Goal: Transaction & Acquisition: Purchase product/service

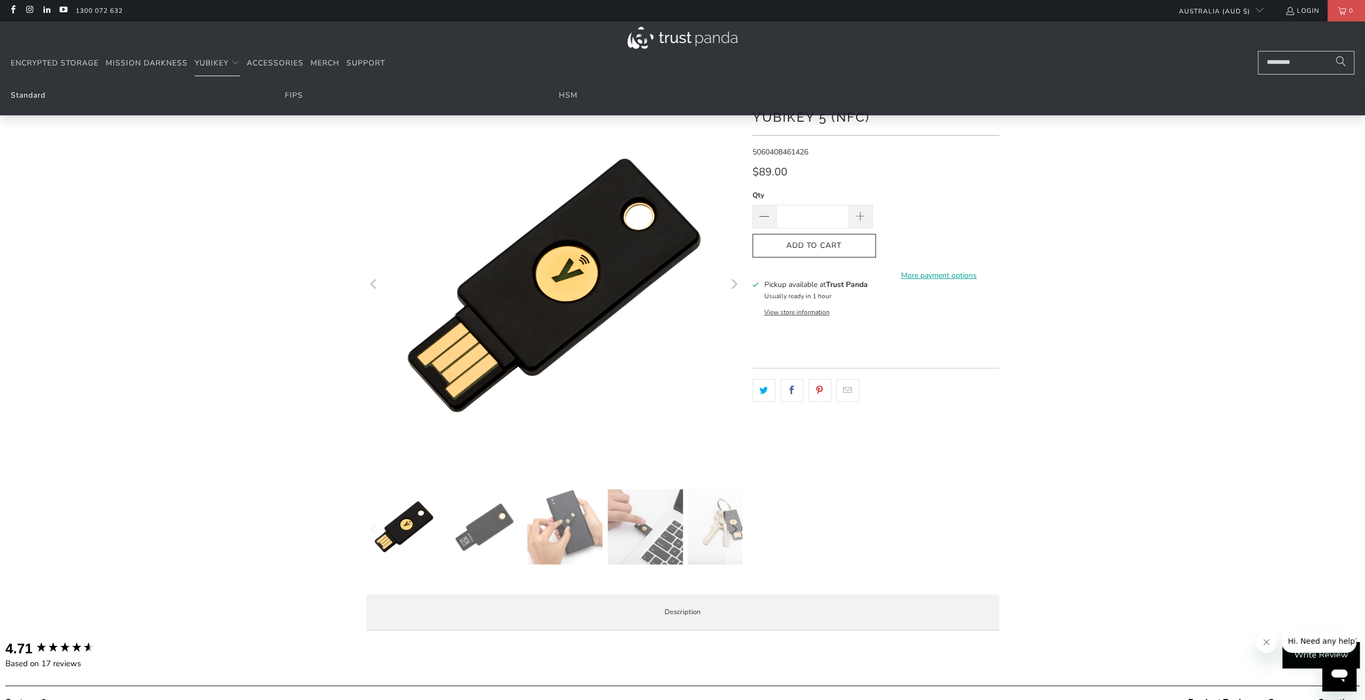
click at [36, 95] on link "Standard" at bounding box center [28, 95] width 35 height 10
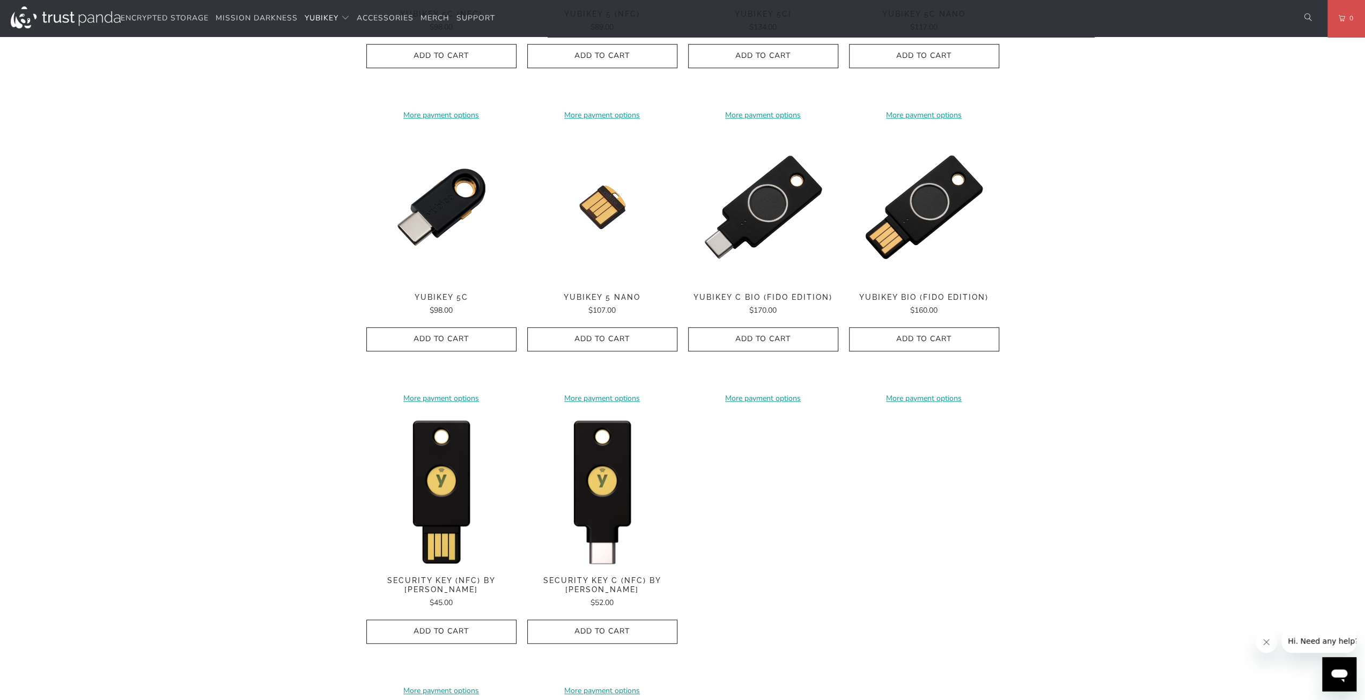
scroll to position [751, 0]
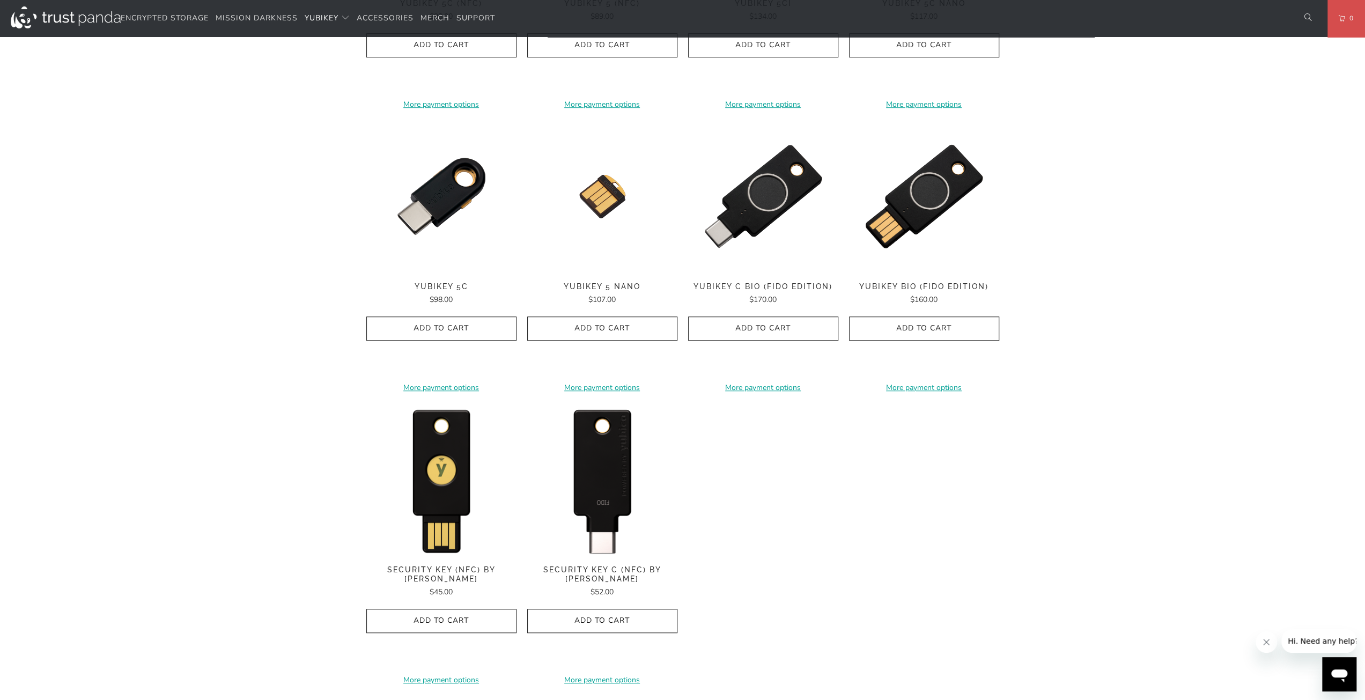
click at [612, 532] on img at bounding box center [602, 479] width 150 height 150
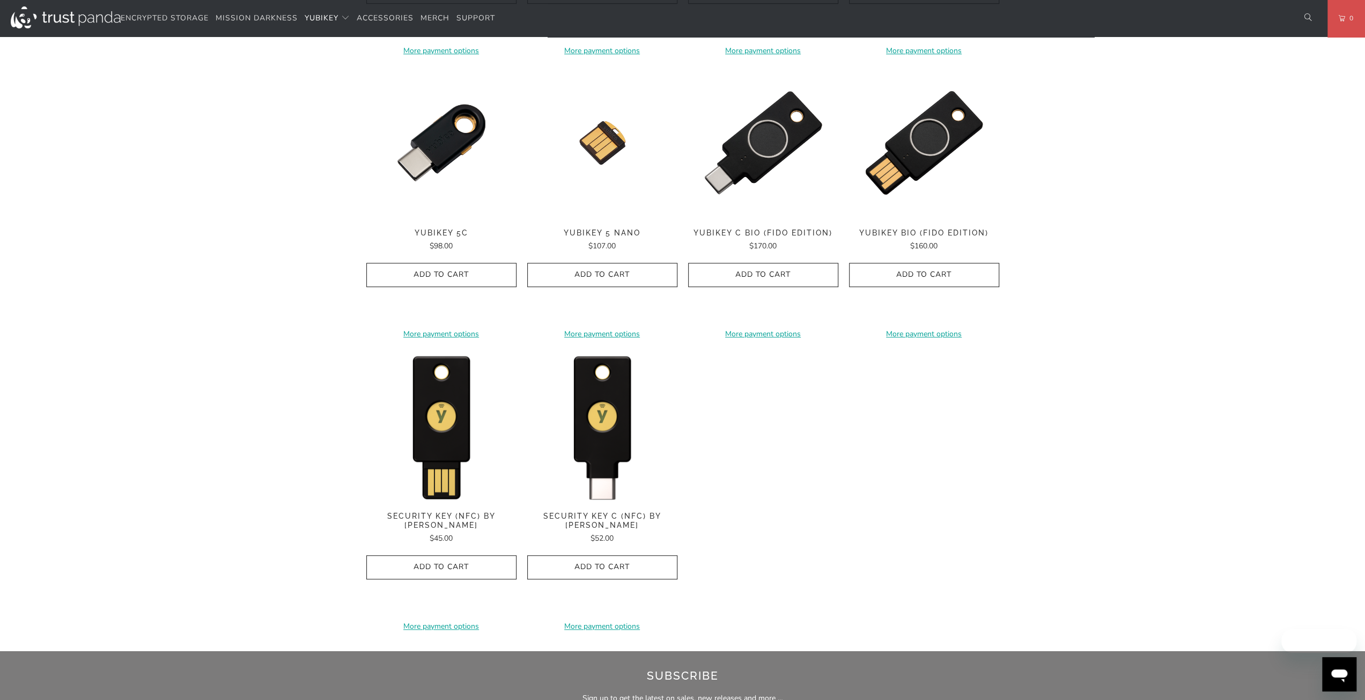
scroll to position [805, 0]
click at [444, 226] on div "**********" at bounding box center [441, 203] width 150 height 270
click at [445, 232] on span "YubiKey 5C" at bounding box center [441, 233] width 150 height 9
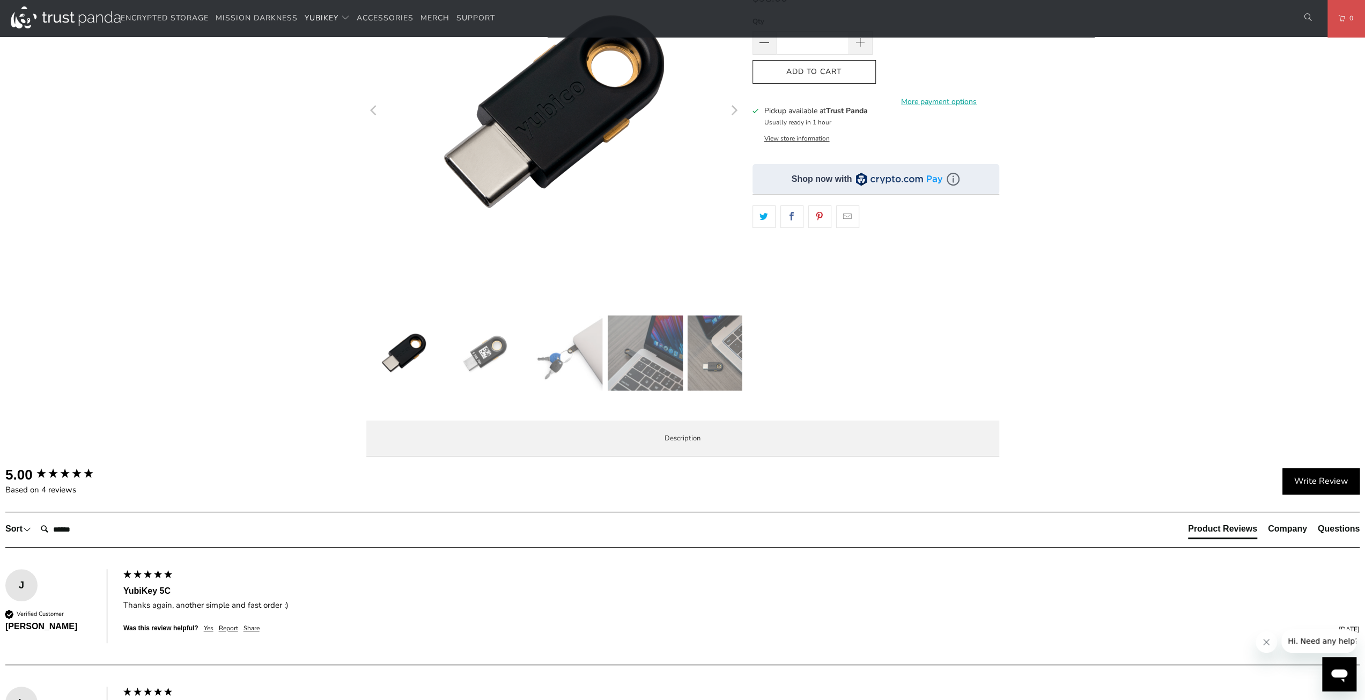
scroll to position [54, 0]
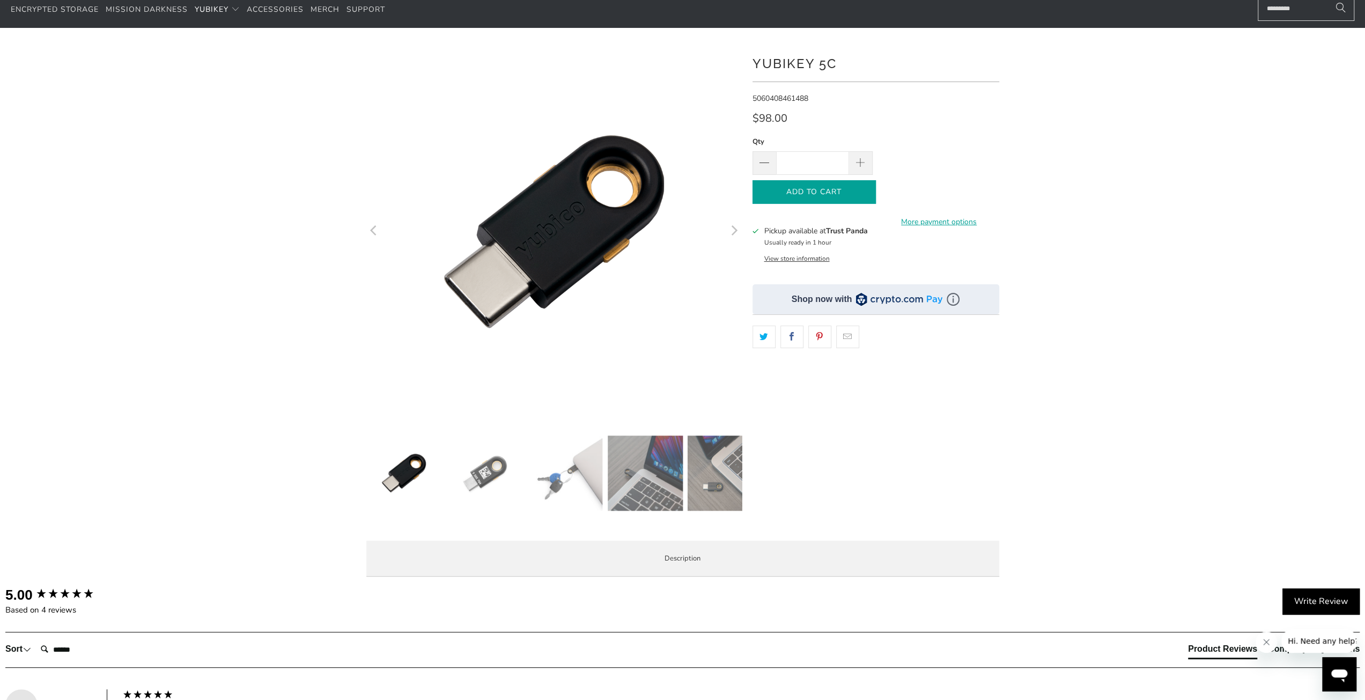
click at [805, 189] on span "Add to Cart" at bounding box center [814, 192] width 101 height 9
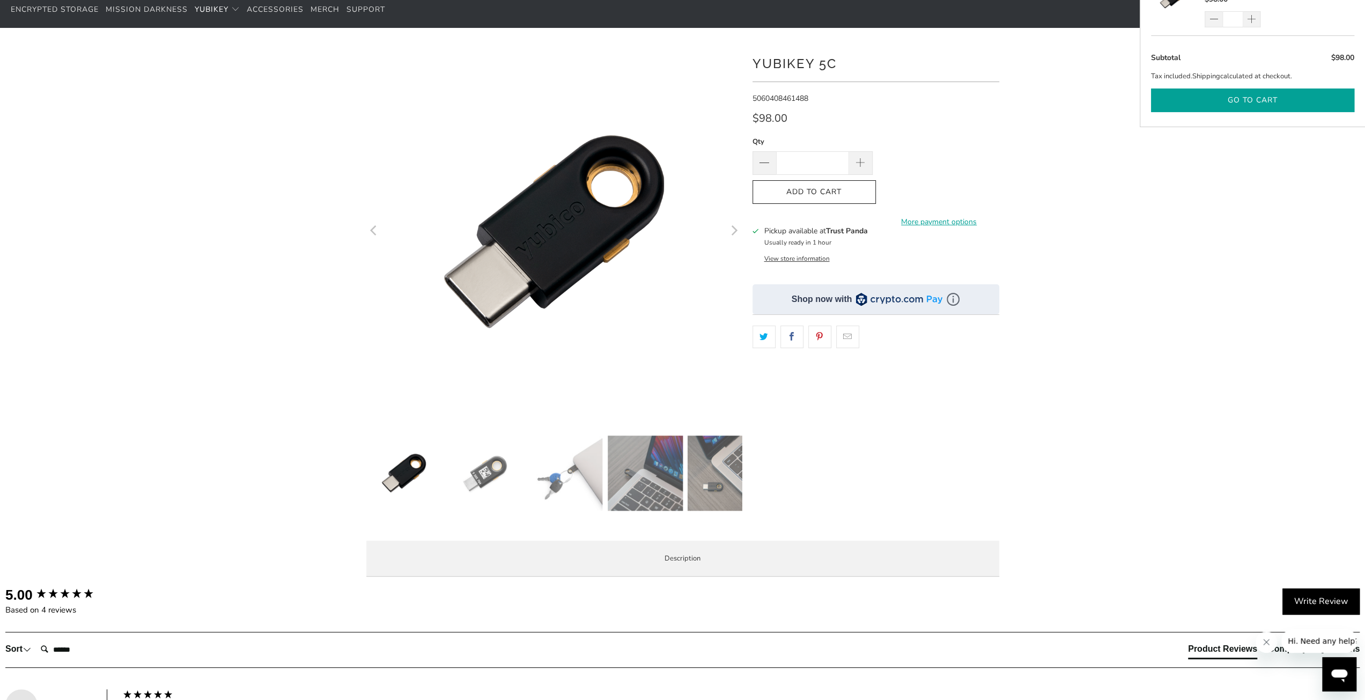
click at [1216, 93] on button "Go to cart" at bounding box center [1252, 101] width 203 height 24
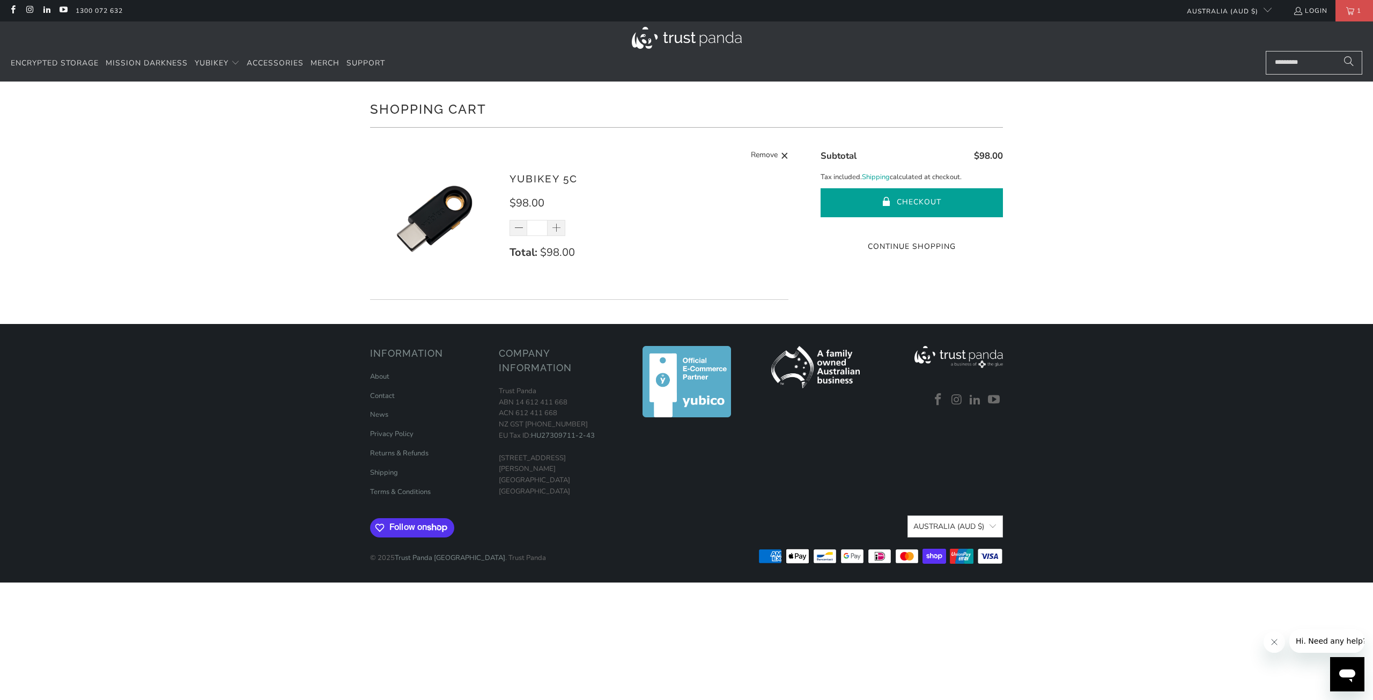
click at [929, 200] on button "Checkout" at bounding box center [912, 202] width 182 height 29
